Goal: Navigation & Orientation: Find specific page/section

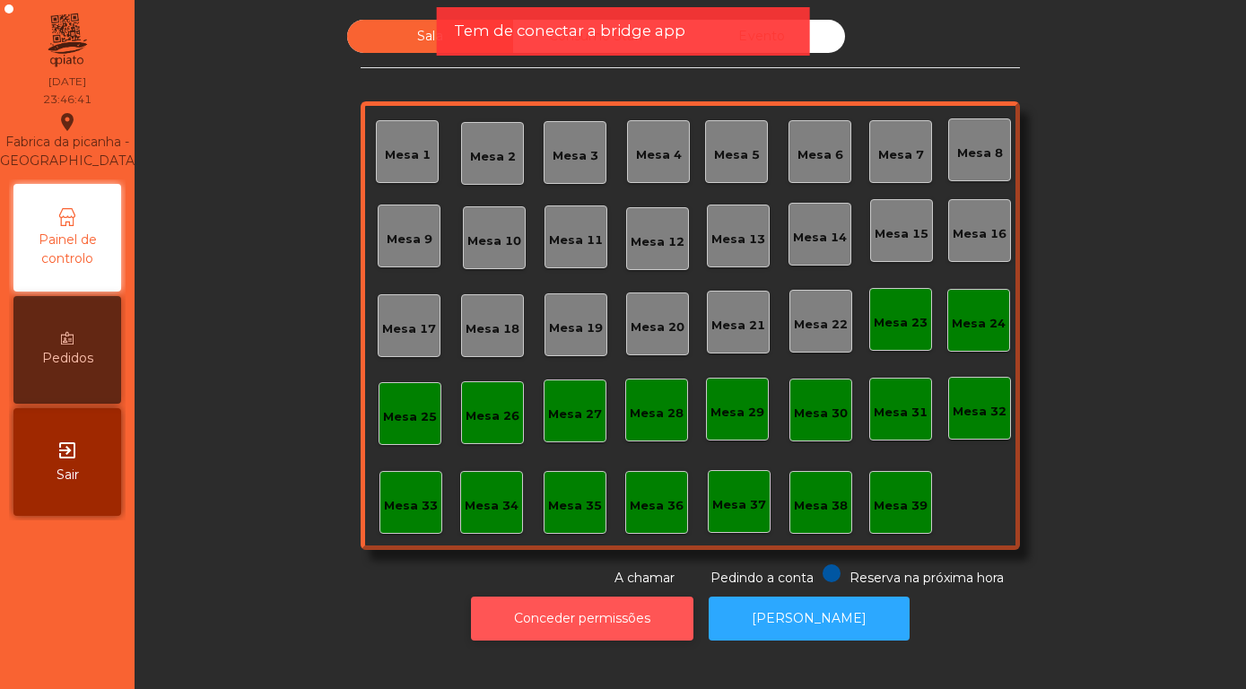
click at [548, 618] on button "Conceder permissões" at bounding box center [582, 618] width 222 height 44
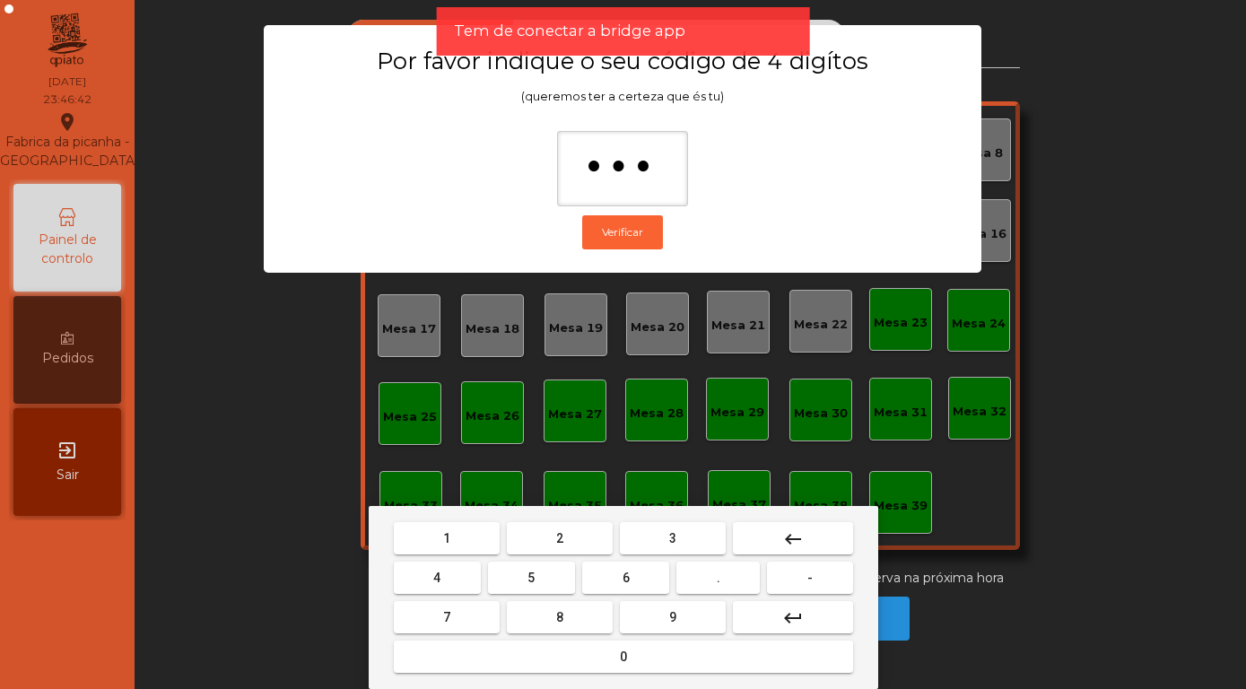
type input "****"
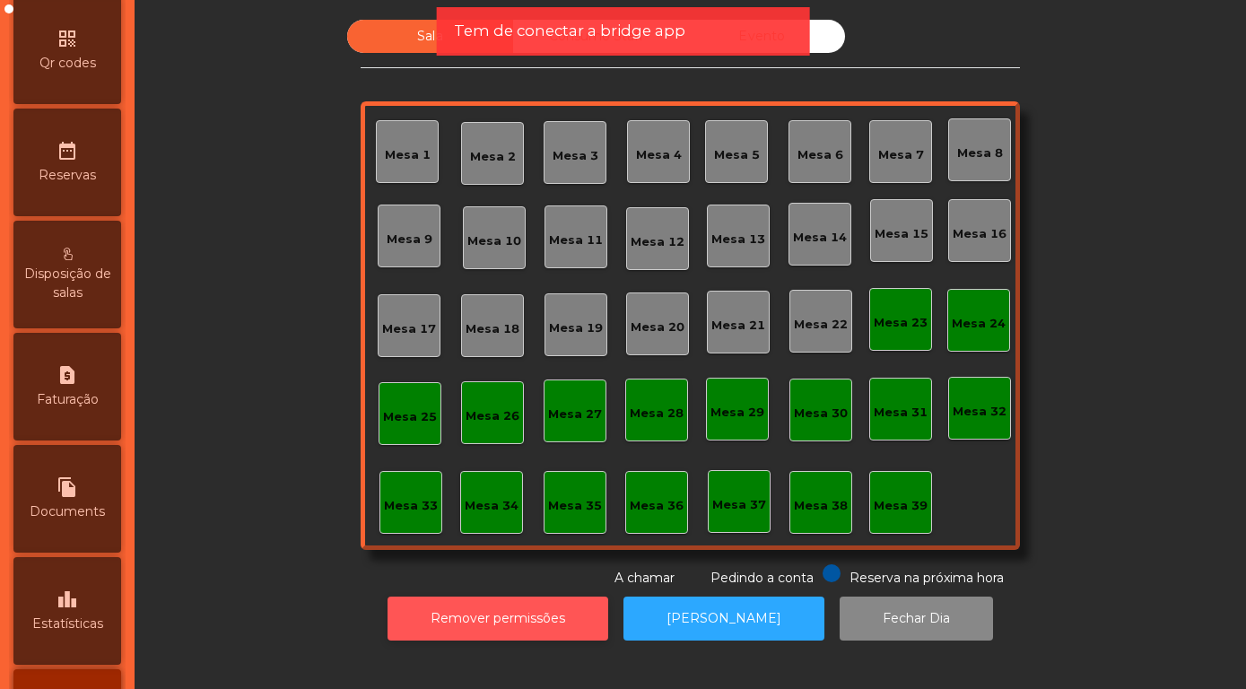
scroll to position [625, 0]
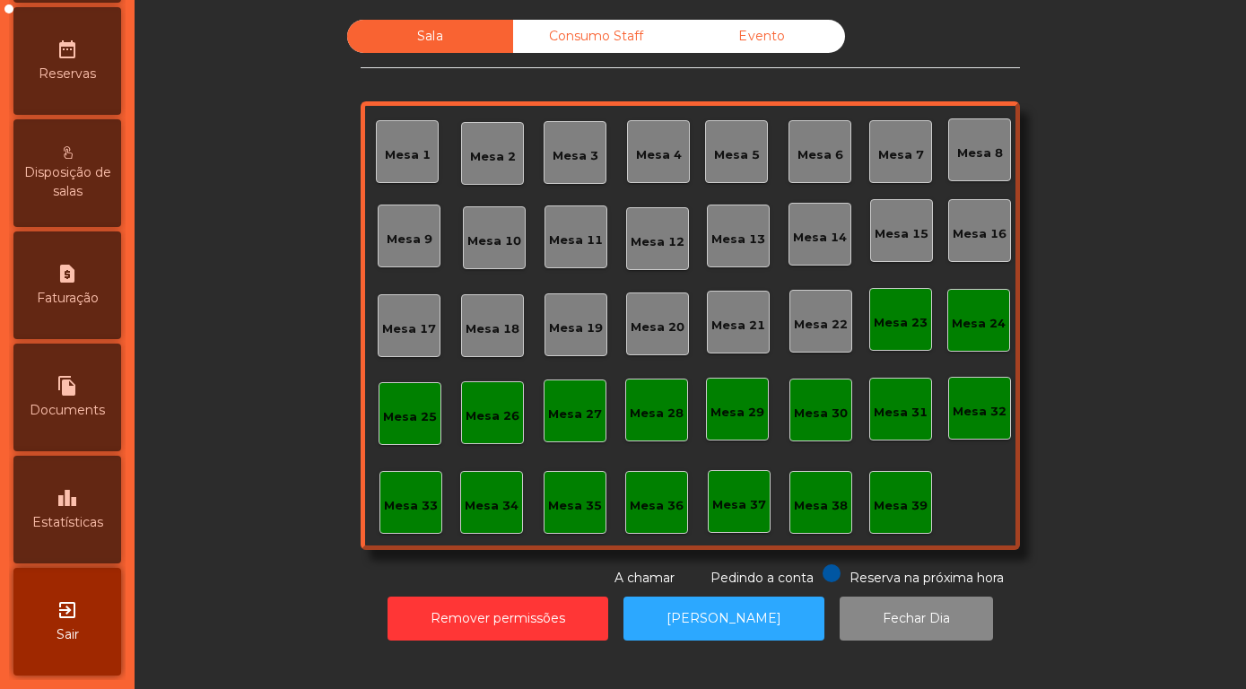
click at [58, 522] on span "Estatísticas" at bounding box center [67, 522] width 71 height 19
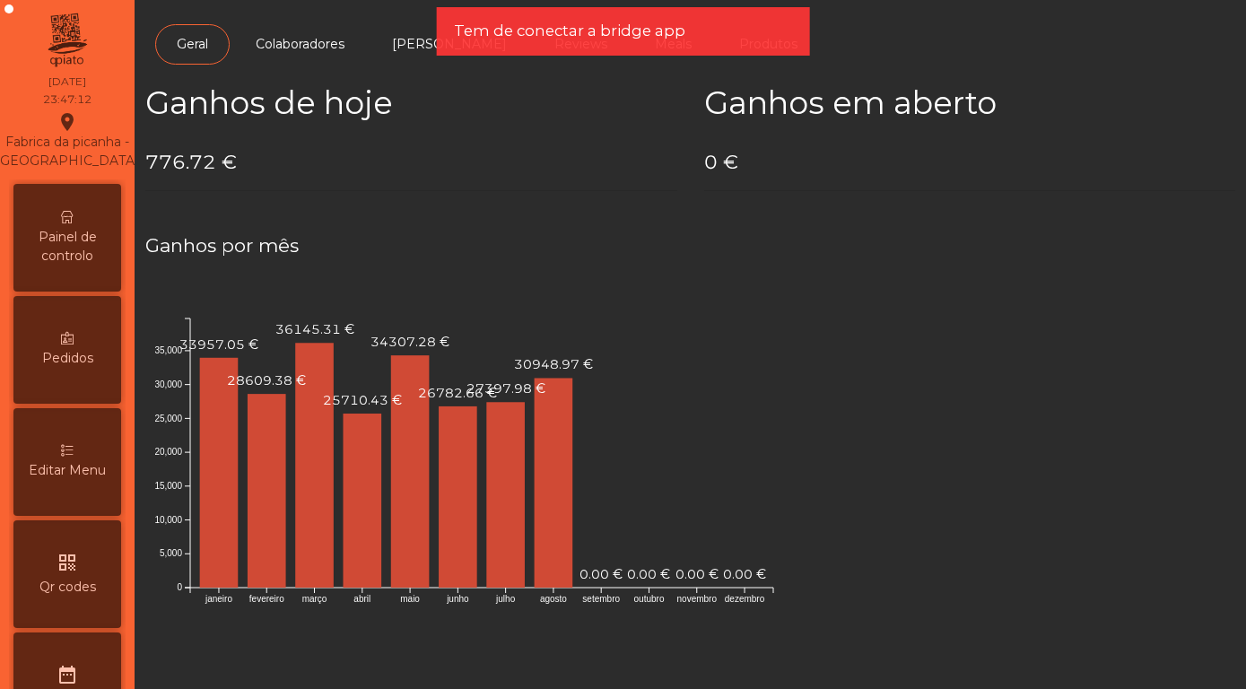
click at [47, 242] on span "Painel de controlo" at bounding box center [67, 247] width 99 height 38
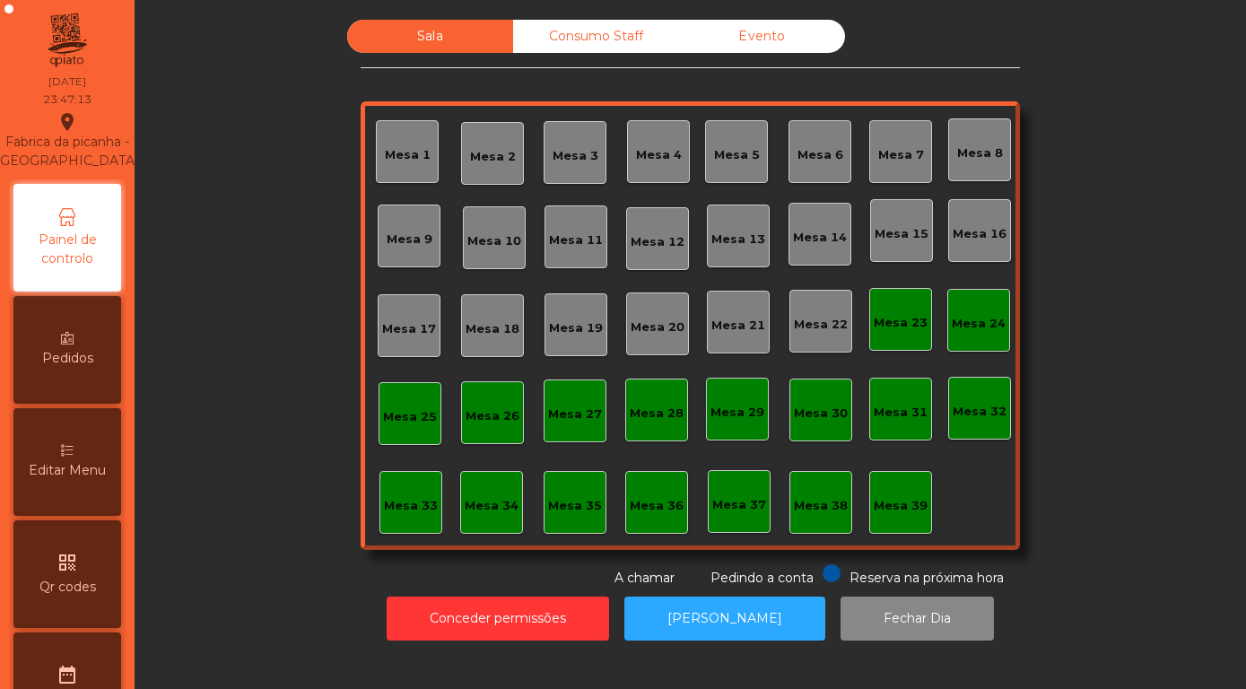
click at [824, 35] on div "Evento" at bounding box center [762, 36] width 166 height 33
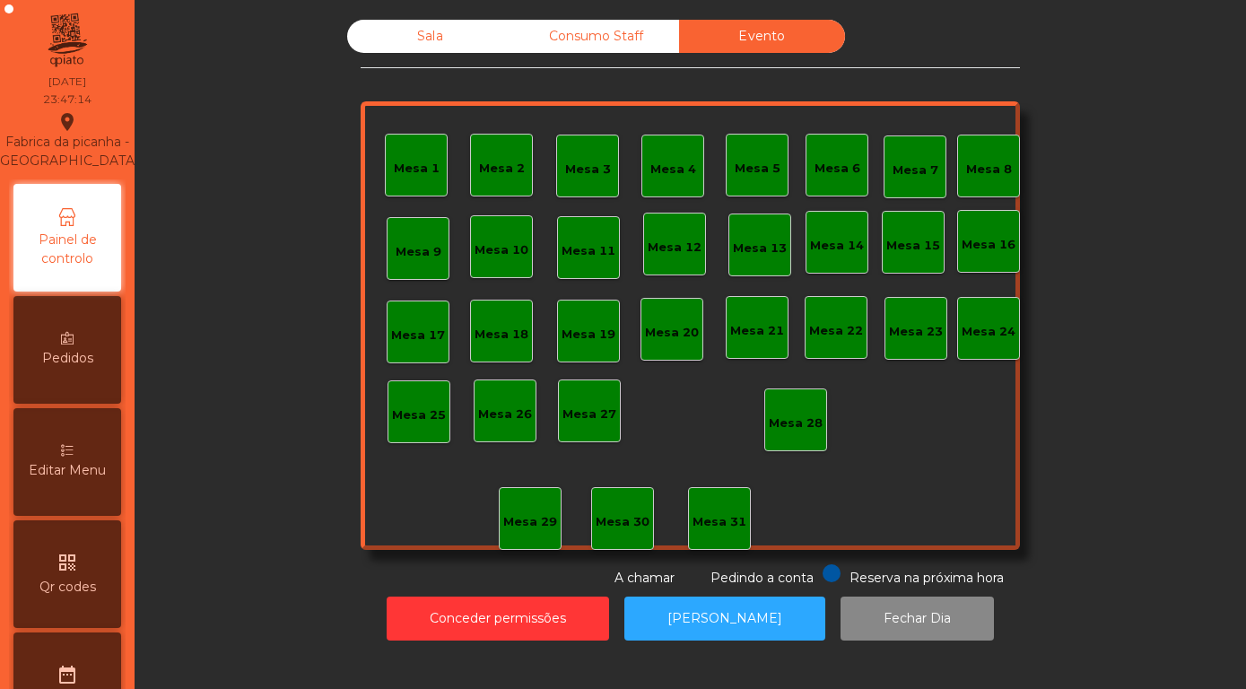
click at [425, 41] on div "Sala" at bounding box center [430, 36] width 166 height 33
